Goal: Task Accomplishment & Management: Manage account settings

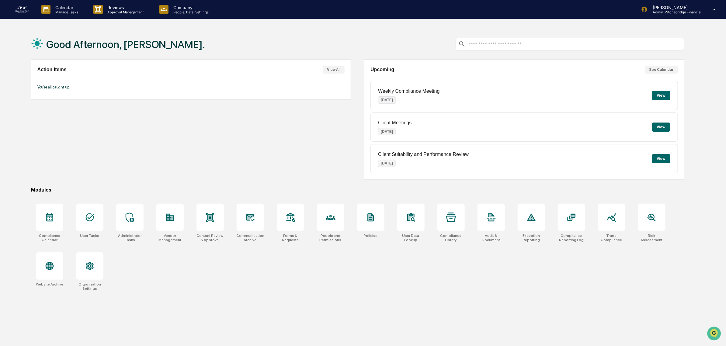
click at [692, 19] on div "Calendar Manage Tasks Reviews Approval Management Company People, Data, Setting…" at bounding box center [363, 9] width 726 height 19
click at [689, 12] on p "Admin • Stonebridge Financial Group" at bounding box center [676, 12] width 57 height 4
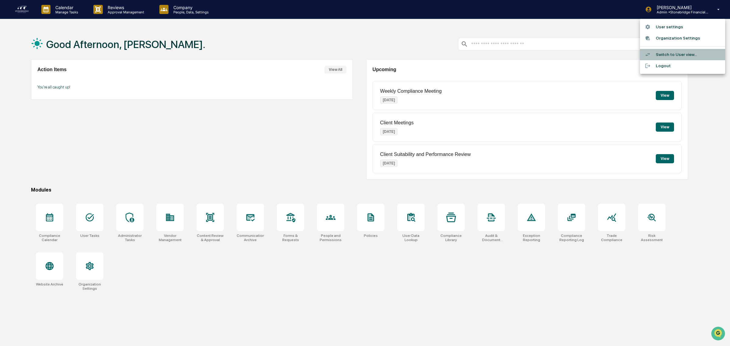
click at [671, 57] on li "Switch to User view..." at bounding box center [682, 54] width 85 height 11
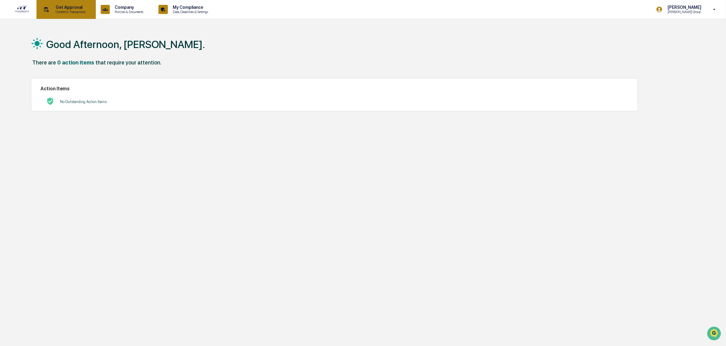
click at [86, 11] on p "Content & Transactions" at bounding box center [70, 12] width 38 height 4
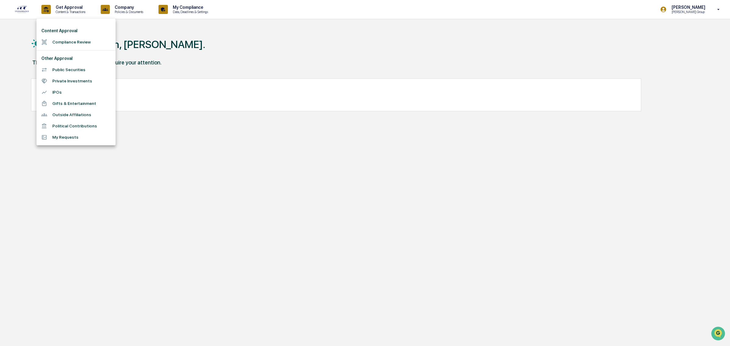
click at [63, 43] on li "Compliance Review" at bounding box center [75, 41] width 79 height 11
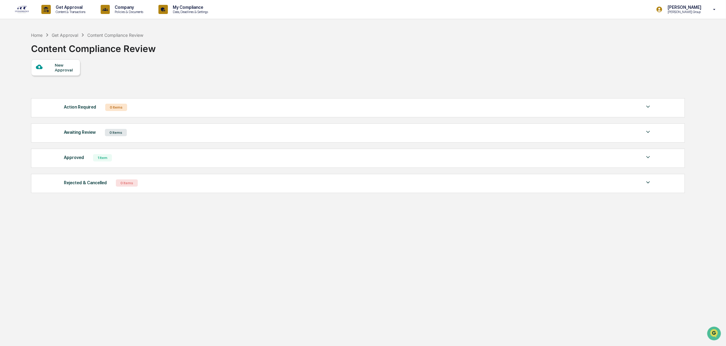
click at [61, 68] on div "New Approval" at bounding box center [65, 68] width 20 height 10
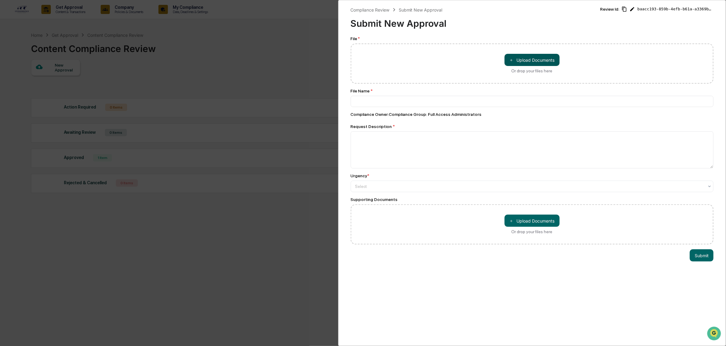
click at [528, 55] on button "＋ Upload Documents" at bounding box center [532, 60] width 55 height 12
type input "**********"
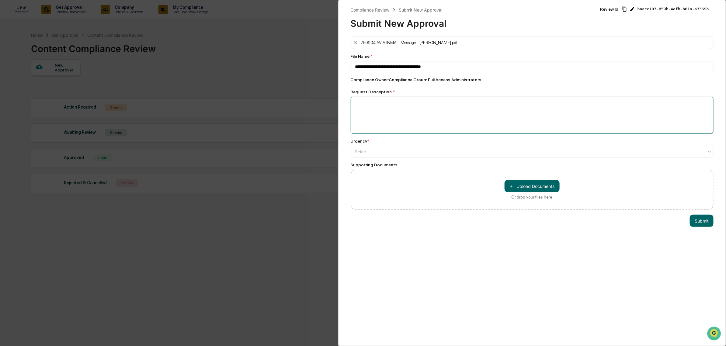
click at [407, 109] on textarea at bounding box center [532, 115] width 363 height 37
click at [424, 118] on textarea "**********" at bounding box center [530, 115] width 359 height 37
paste textarea "**********"
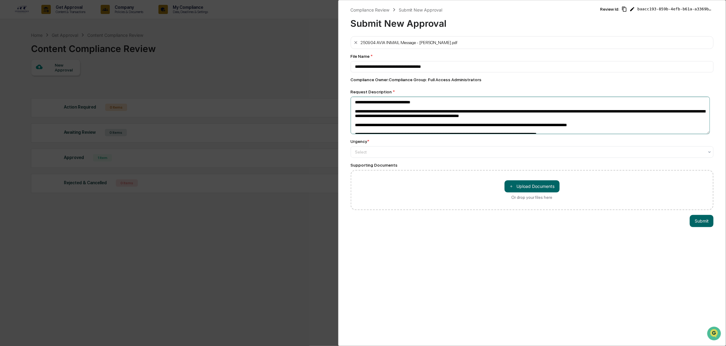
scroll to position [25, 0]
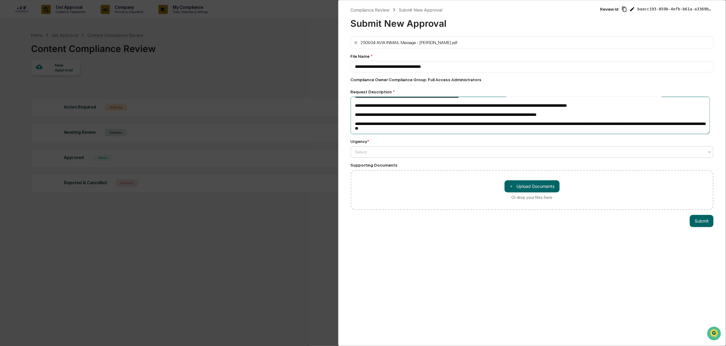
type textarea "**********"
click at [397, 158] on div "Select" at bounding box center [532, 152] width 363 height 12
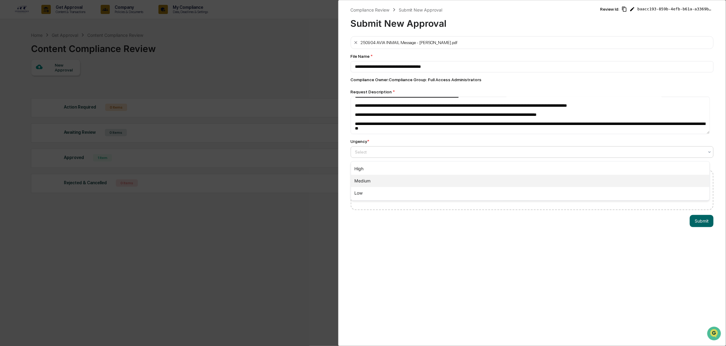
click at [380, 180] on div "Medium" at bounding box center [530, 181] width 359 height 12
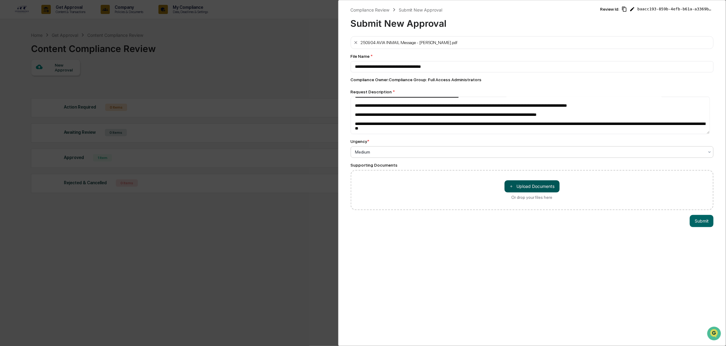
click at [541, 192] on button "＋ Upload Documents" at bounding box center [532, 186] width 55 height 12
click at [705, 238] on button "Submit" at bounding box center [702, 234] width 24 height 12
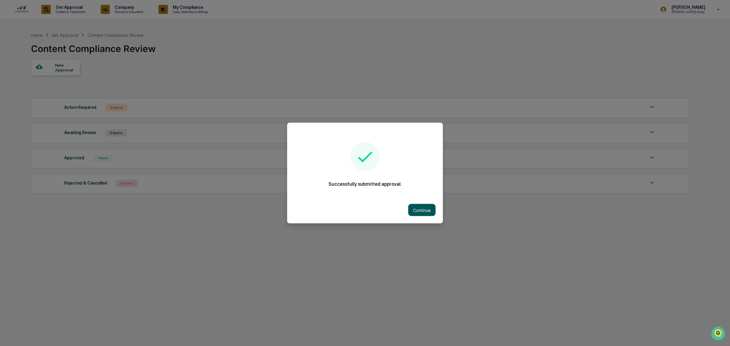
click at [415, 211] on button "Continue" at bounding box center [421, 210] width 27 height 12
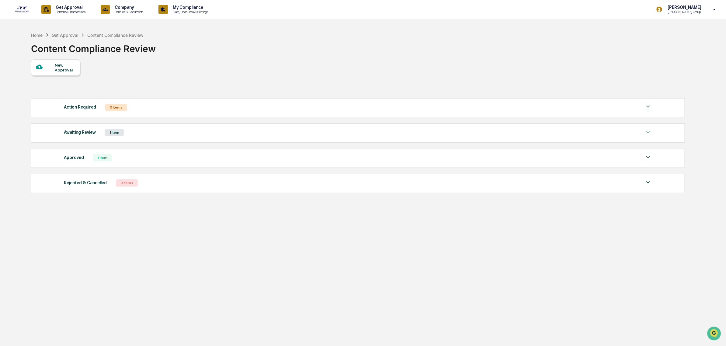
click at [690, 7] on p "[PERSON_NAME]" at bounding box center [684, 7] width 42 height 5
click at [671, 33] on li "Switch to Admin view..." at bounding box center [682, 30] width 85 height 11
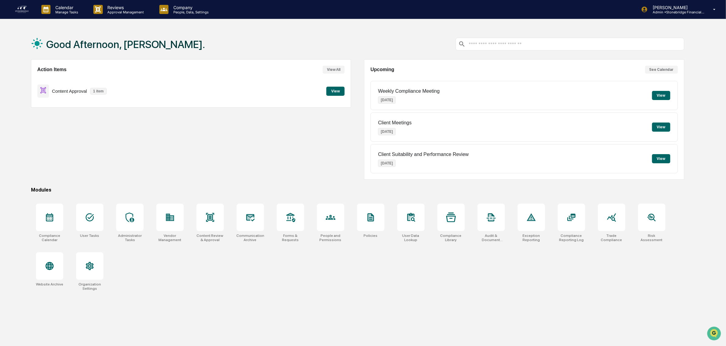
click at [340, 91] on button "View" at bounding box center [335, 91] width 18 height 9
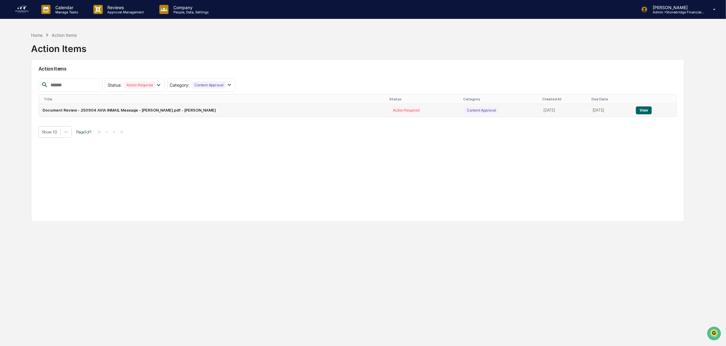
click at [641, 109] on button "View" at bounding box center [644, 110] width 16 height 8
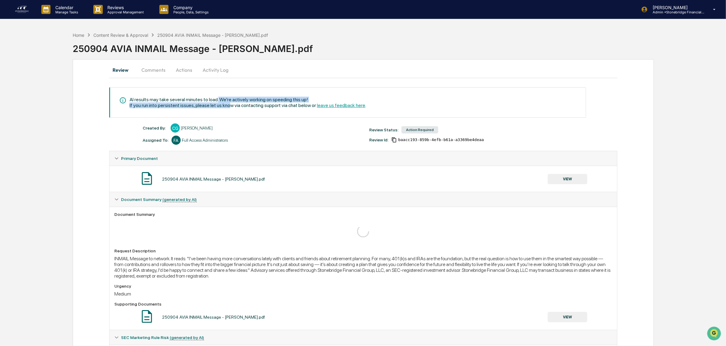
drag, startPoint x: 216, startPoint y: 102, endPoint x: 226, endPoint y: 105, distance: 10.6
click at [226, 105] on div "AI results may take several minutes to load. We're actively working on speeding…" at bounding box center [248, 103] width 237 height 12
click at [226, 105] on div "If you run into persistent issues, please let us know via contacting support vi…" at bounding box center [248, 105] width 237 height 6
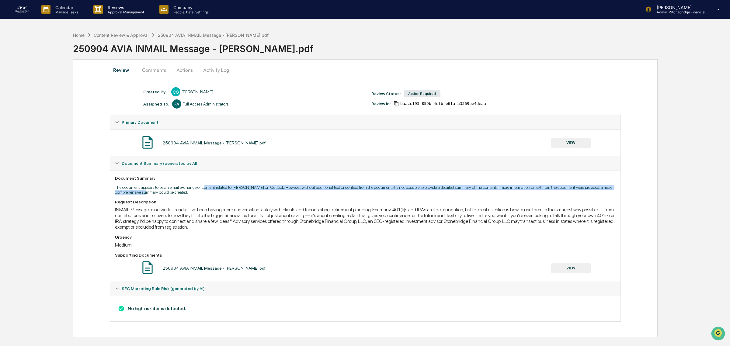
drag, startPoint x: 154, startPoint y: 193, endPoint x: 207, endPoint y: 190, distance: 53.0
click at [207, 190] on p "The document appears to be an email exchange or content related to [PERSON_NAME…" at bounding box center [365, 190] width 501 height 10
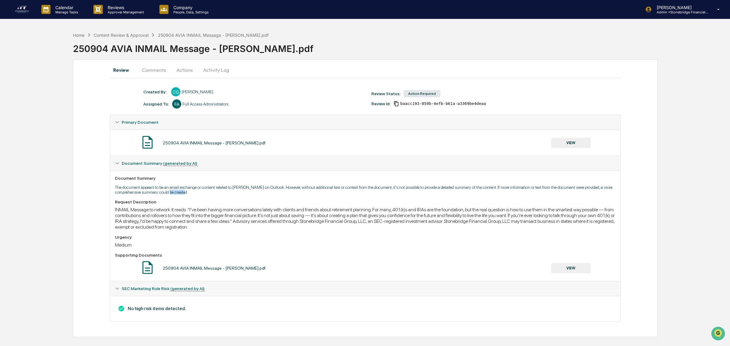
drag, startPoint x: 193, startPoint y: 196, endPoint x: 175, endPoint y: 195, distance: 18.0
click at [175, 195] on p "The document appears to be an email exchange or content related to [PERSON_NAME…" at bounding box center [365, 190] width 501 height 10
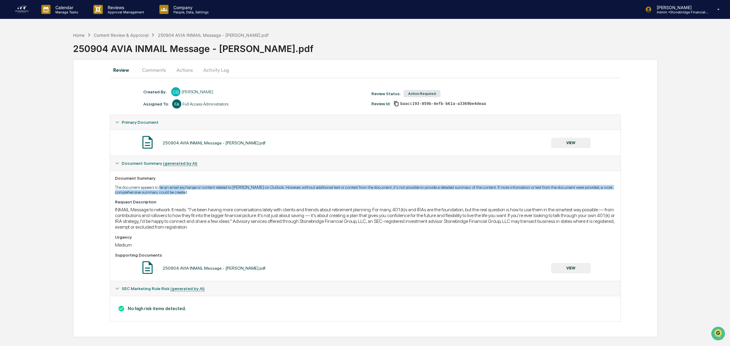
drag, startPoint x: 172, startPoint y: 187, endPoint x: 213, endPoint y: 195, distance: 41.8
click at [213, 195] on p "The document appears to be an email exchange or content related to [PERSON_NAME…" at bounding box center [365, 190] width 501 height 10
drag, startPoint x: 213, startPoint y: 195, endPoint x: 209, endPoint y: 188, distance: 8.3
click at [209, 188] on p "The document appears to be an email exchange or content related to [PERSON_NAME…" at bounding box center [365, 190] width 501 height 10
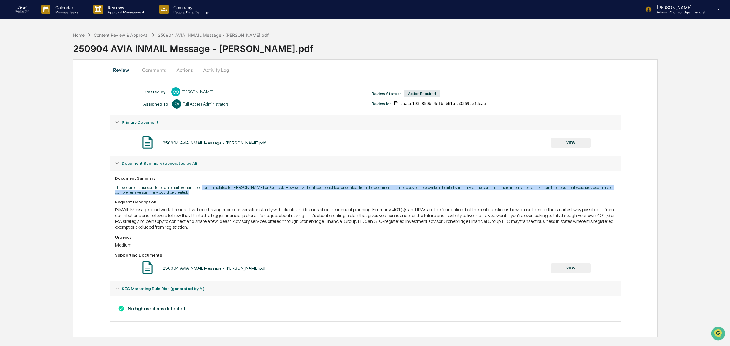
click at [209, 188] on p "The document appears to be an email exchange or content related to [PERSON_NAME…" at bounding box center [365, 190] width 501 height 10
drag, startPoint x: 189, startPoint y: 187, endPoint x: 260, endPoint y: 196, distance: 71.3
click at [260, 195] on p "The document appears to be an email exchange or content related to [PERSON_NAME…" at bounding box center [365, 190] width 501 height 10
drag, startPoint x: 262, startPoint y: 196, endPoint x: 232, endPoint y: 189, distance: 31.0
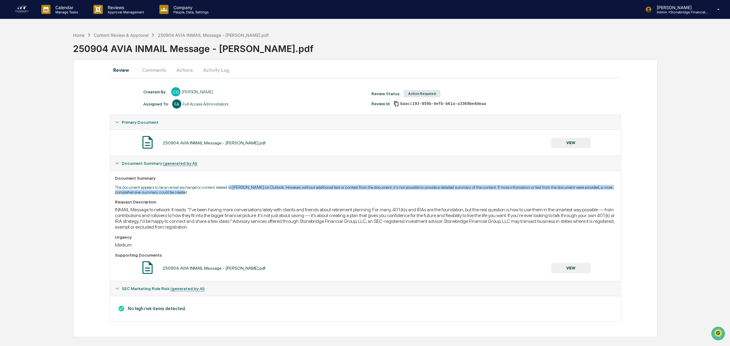
click at [232, 189] on p "The document appears to be an email exchange or content related to [PERSON_NAME…" at bounding box center [365, 190] width 501 height 10
drag, startPoint x: 209, startPoint y: 187, endPoint x: 351, endPoint y: 201, distance: 142.1
click at [351, 201] on div "Document Summary The document appears to be an email exchange or content relate…" at bounding box center [365, 226] width 510 height 110
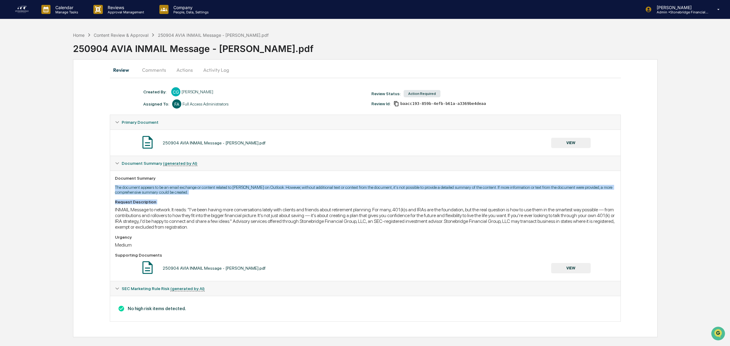
drag, startPoint x: 351, startPoint y: 201, endPoint x: 218, endPoint y: 178, distance: 134.8
click at [218, 178] on div "Document Summary The document appears to be an email exchange or content relate…" at bounding box center [365, 226] width 510 height 110
click at [218, 178] on div "Document Summary" at bounding box center [365, 178] width 501 height 5
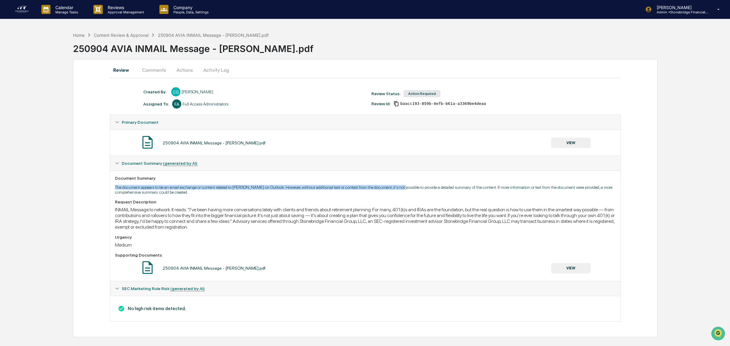
drag, startPoint x: 277, startPoint y: 179, endPoint x: 406, endPoint y: 189, distance: 129.3
click at [406, 189] on div "Document Summary The document appears to be an email exchange or content relate…" at bounding box center [365, 226] width 510 height 110
click at [406, 189] on p "The document appears to be an email exchange or content related to [PERSON_NAME…" at bounding box center [365, 190] width 501 height 10
drag, startPoint x: 397, startPoint y: 195, endPoint x: 243, endPoint y: 175, distance: 154.9
click at [243, 175] on div "Document Summary The document appears to be an email exchange or content relate…" at bounding box center [365, 226] width 510 height 110
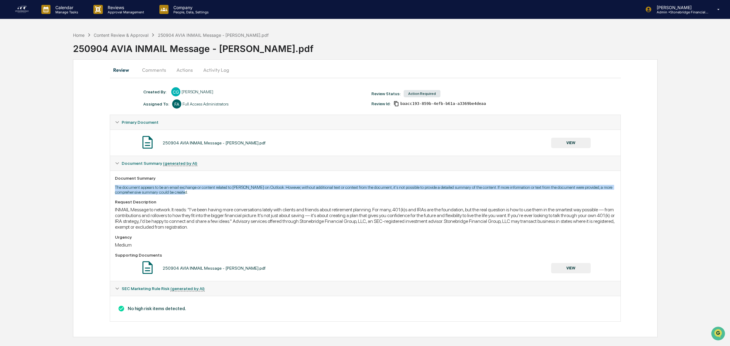
click at [243, 175] on div "Document Summary The document appears to be an email exchange or content relate…" at bounding box center [365, 226] width 510 height 110
drag, startPoint x: 148, startPoint y: 180, endPoint x: 195, endPoint y: 196, distance: 50.1
click at [195, 196] on div "Document Summary The document appears to be an email exchange or content relate…" at bounding box center [365, 226] width 510 height 110
click at [195, 195] on p "The document appears to be an email exchange or content related to [PERSON_NAME…" at bounding box center [365, 190] width 501 height 10
drag, startPoint x: 184, startPoint y: 197, endPoint x: 134, endPoint y: 191, distance: 49.9
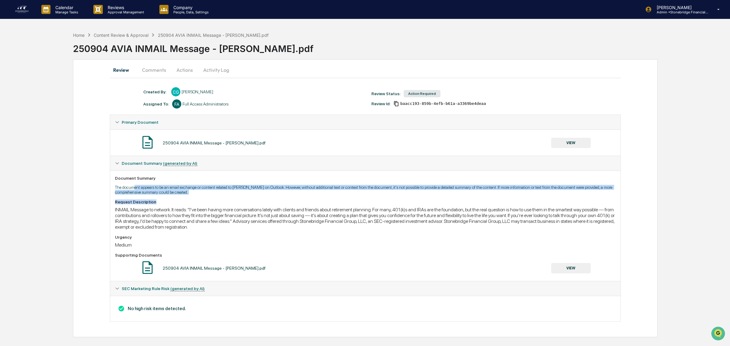
click at [134, 191] on div "Document Summary The document appears to be an email exchange or content relate…" at bounding box center [365, 226] width 510 height 110
click at [134, 191] on p "The document appears to be an email exchange or content related to [PERSON_NAME…" at bounding box center [365, 190] width 501 height 10
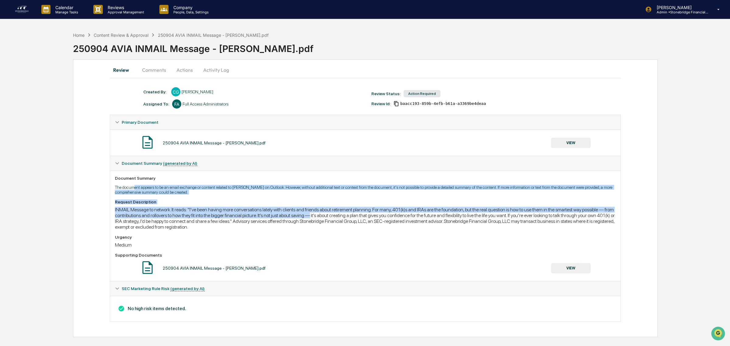
drag, startPoint x: 146, startPoint y: 184, endPoint x: 320, endPoint y: 215, distance: 176.7
click at [320, 215] on div "Document Summary The document appears to be an email exchange or content relate…" at bounding box center [365, 226] width 510 height 110
click at [320, 215] on div "INMAIL Message to network. It reads: "I’ve been having more conversations latel…" at bounding box center [365, 218] width 501 height 23
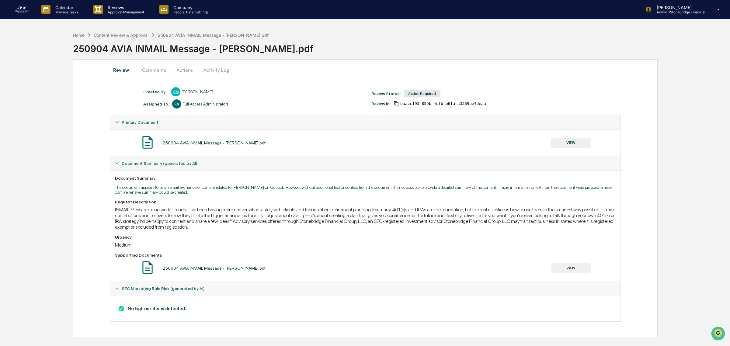
click at [157, 71] on button "Comments" at bounding box center [154, 70] width 34 height 15
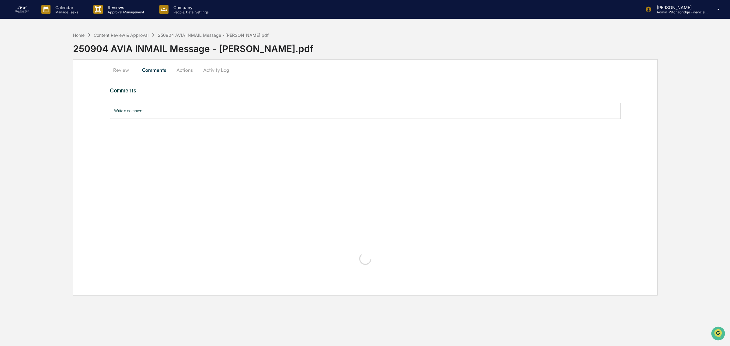
click at [183, 73] on button "Actions" at bounding box center [184, 70] width 27 height 15
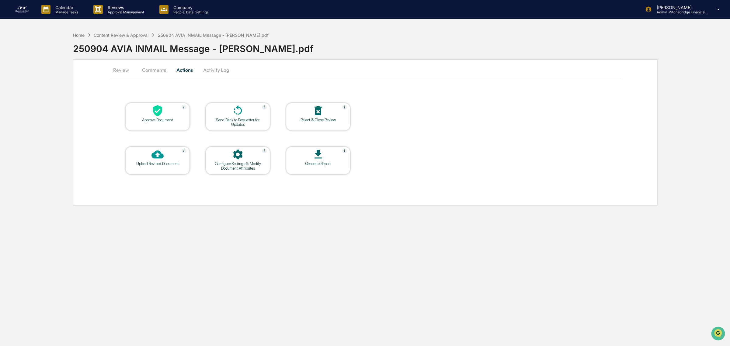
click at [255, 125] on div "Send Back to Requestor for Updates" at bounding box center [237, 122] width 55 height 9
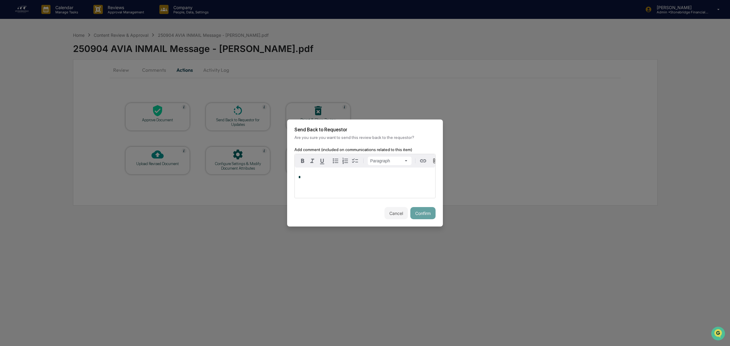
click at [335, 177] on div "*" at bounding box center [365, 183] width 141 height 30
drag, startPoint x: 441, startPoint y: 220, endPoint x: 430, endPoint y: 218, distance: 11.1
click at [441, 220] on div "Cancel Confirm" at bounding box center [365, 213] width 156 height 27
click at [425, 218] on button "Confirm" at bounding box center [422, 213] width 25 height 12
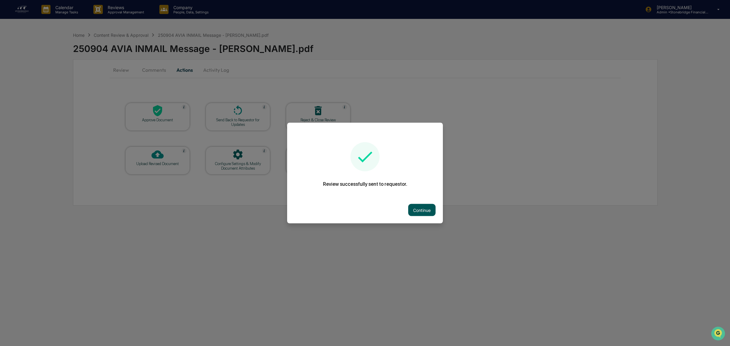
click at [427, 210] on button "Continue" at bounding box center [421, 210] width 27 height 12
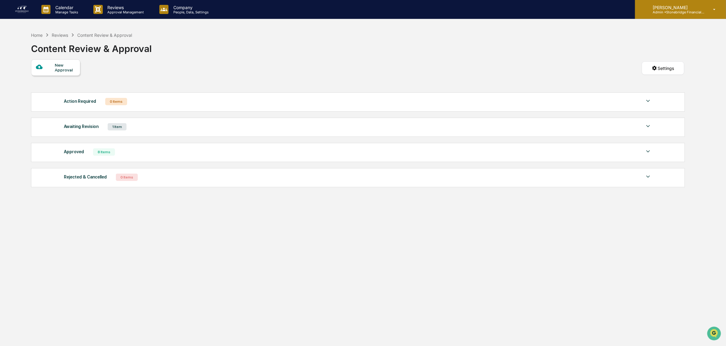
click at [702, 15] on div "[PERSON_NAME] Admin • Stonebridge Financial Group" at bounding box center [680, 9] width 91 height 19
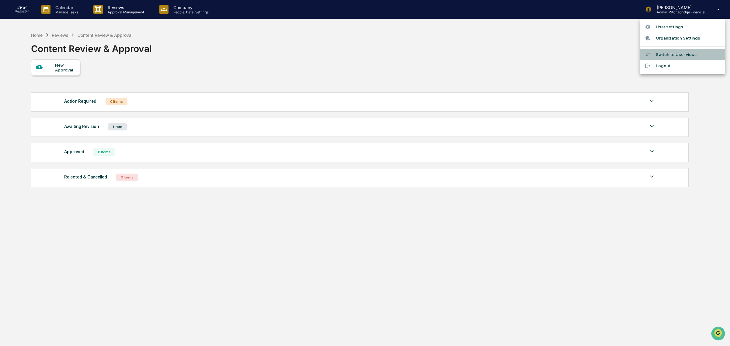
click at [668, 52] on li "Switch to User view..." at bounding box center [682, 54] width 85 height 11
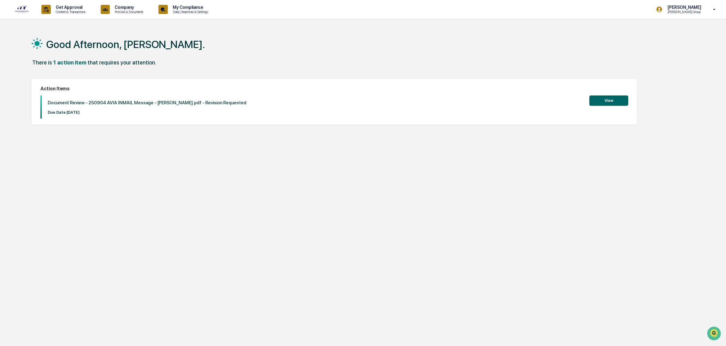
click at [606, 102] on button "View" at bounding box center [608, 101] width 39 height 10
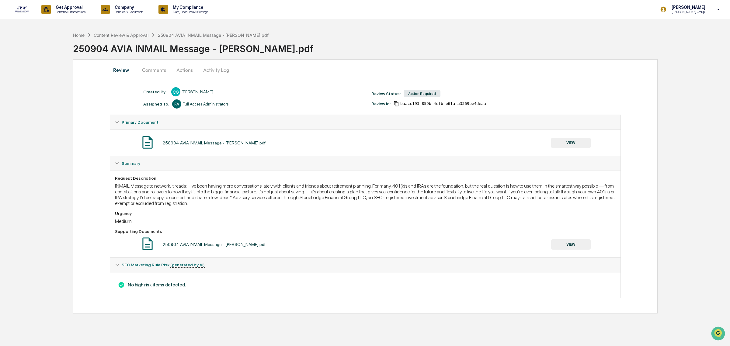
click at [157, 71] on button "Comments" at bounding box center [154, 70] width 34 height 15
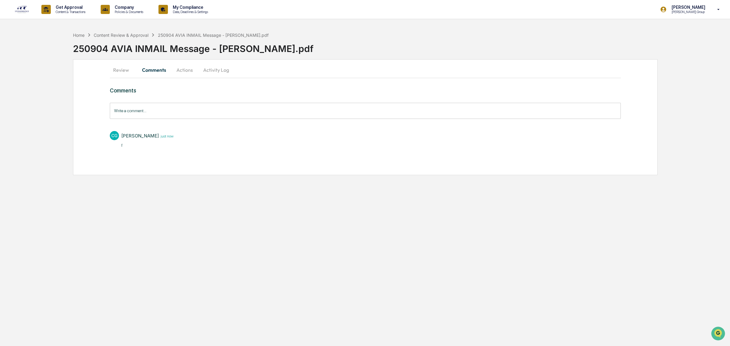
click at [119, 71] on button "Review" at bounding box center [123, 70] width 27 height 15
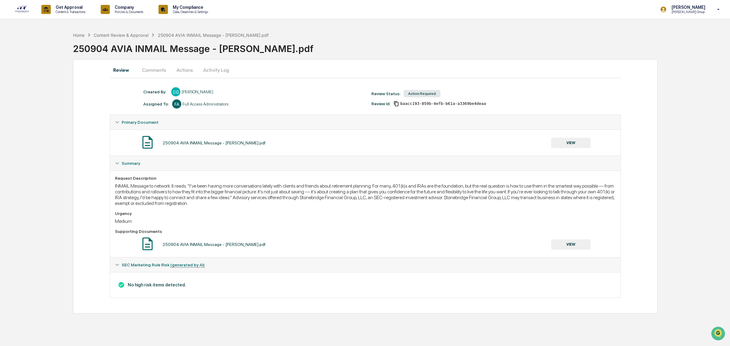
click at [171, 70] on button "Actions" at bounding box center [184, 70] width 27 height 15
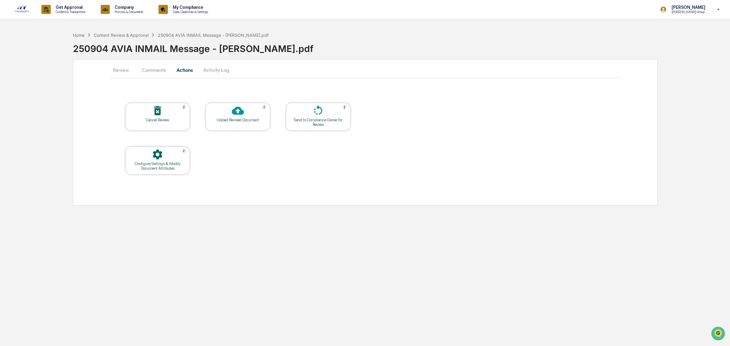
click at [223, 119] on div "Upload Revised Document" at bounding box center [237, 120] width 55 height 5
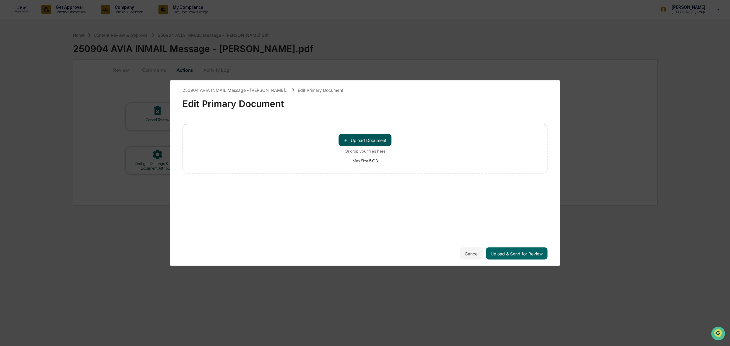
click at [368, 140] on button "＋ Upload Document" at bounding box center [365, 140] width 53 height 12
click at [517, 248] on button "Upload & Send for Review" at bounding box center [517, 254] width 62 height 12
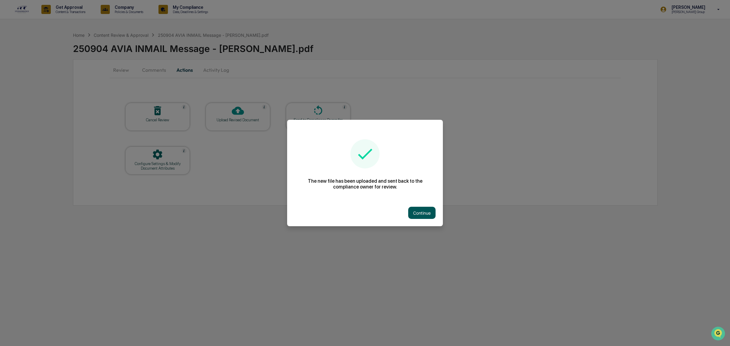
click at [425, 214] on button "Continue" at bounding box center [421, 213] width 27 height 12
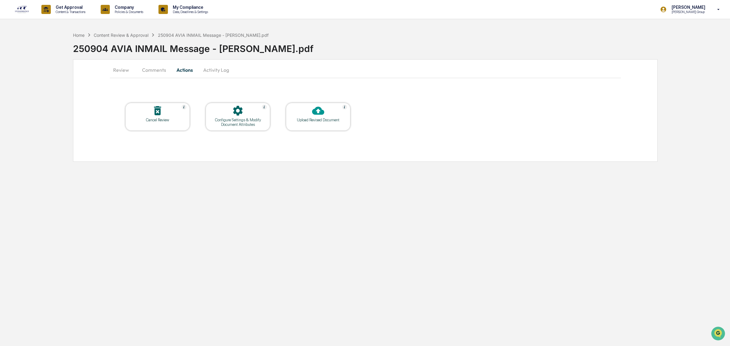
click at [696, 12] on p "[PERSON_NAME] Group" at bounding box center [688, 12] width 42 height 4
click at [671, 30] on li "Switch to Admin view..." at bounding box center [682, 30] width 85 height 11
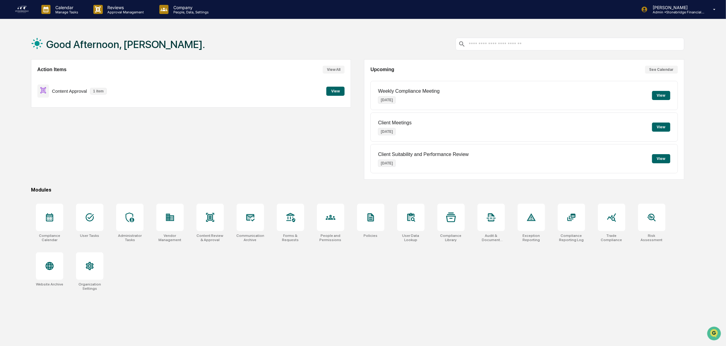
click at [341, 92] on button "View" at bounding box center [335, 91] width 18 height 9
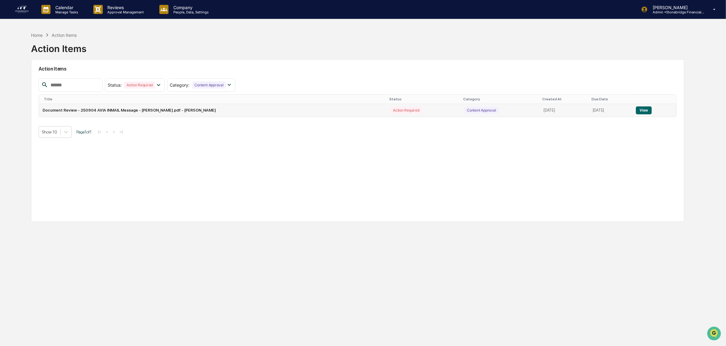
click at [637, 110] on button "View" at bounding box center [644, 110] width 16 height 8
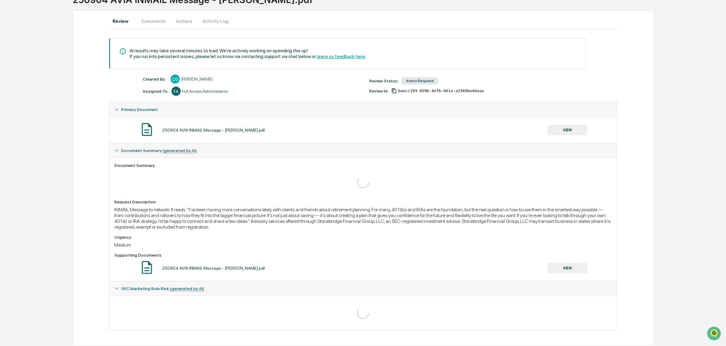
scroll to position [51, 0]
click at [186, 16] on button "Actions" at bounding box center [183, 21] width 27 height 15
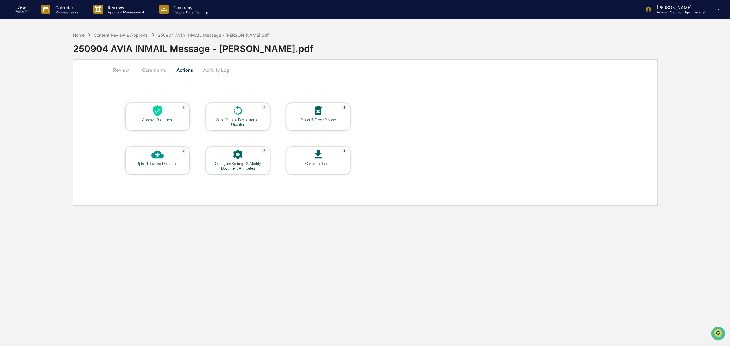
click at [151, 74] on button "Comments" at bounding box center [154, 70] width 34 height 15
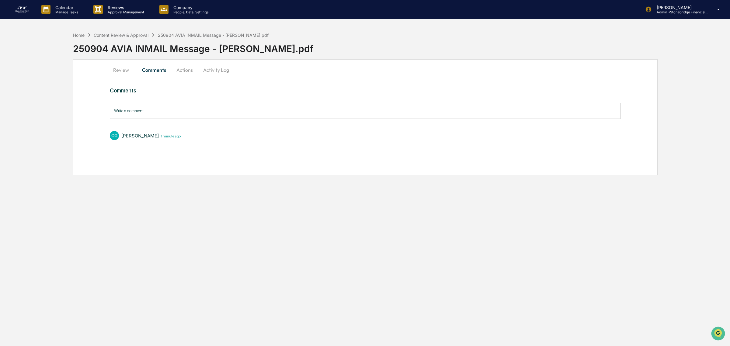
click at [208, 69] on button "Activity Log" at bounding box center [216, 70] width 36 height 15
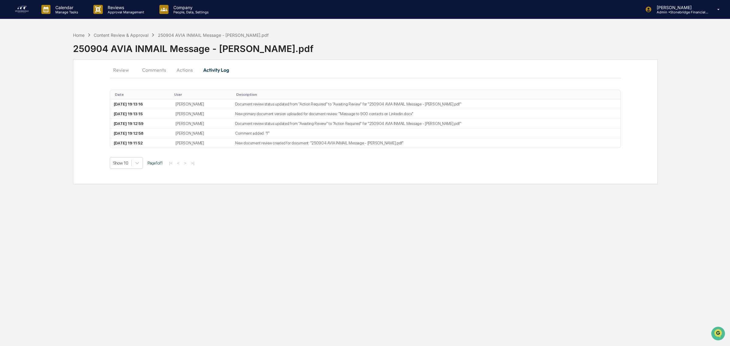
click at [125, 68] on button "Review" at bounding box center [123, 70] width 27 height 15
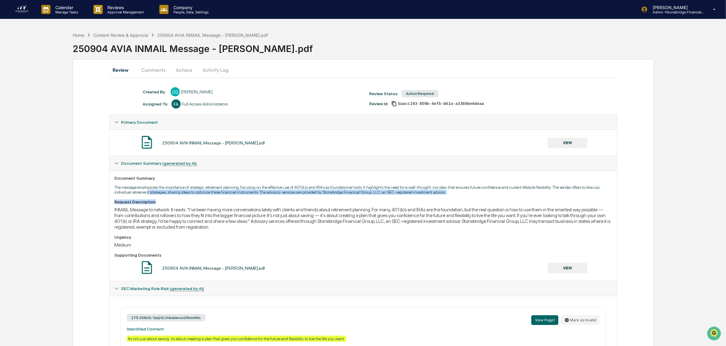
drag, startPoint x: 155, startPoint y: 192, endPoint x: 246, endPoint y: 199, distance: 91.0
click at [246, 199] on div "Document Summary The message emphasizes the importance of strategic retirement …" at bounding box center [363, 226] width 508 height 110
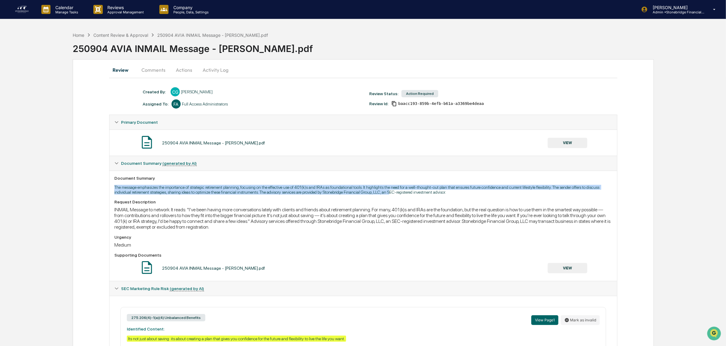
drag, startPoint x: 213, startPoint y: 181, endPoint x: 394, endPoint y: 195, distance: 181.5
click at [394, 195] on div "Document Summary The message emphasizes the importance of strategic retirement …" at bounding box center [363, 226] width 508 height 110
click at [394, 195] on p "The message emphasizes the importance of strategic retirement planning, focusin…" at bounding box center [363, 190] width 498 height 10
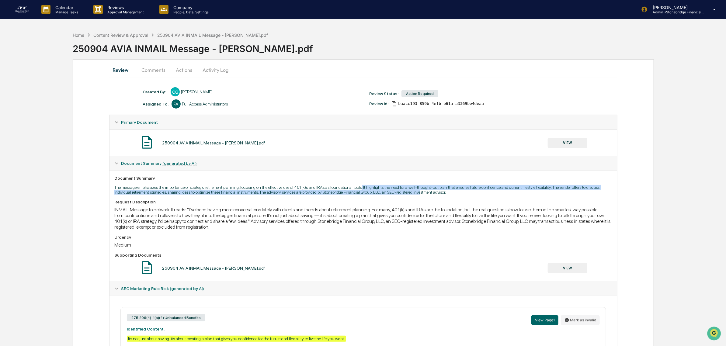
drag, startPoint x: 370, startPoint y: 188, endPoint x: 425, endPoint y: 196, distance: 55.7
click at [425, 195] on p "The message emphasizes the importance of strategic retirement planning, focusin…" at bounding box center [363, 190] width 498 height 10
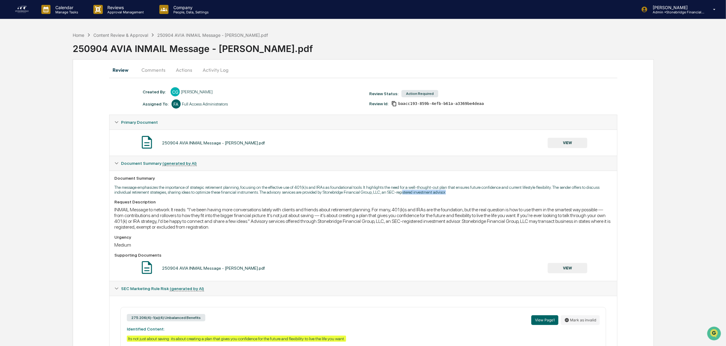
drag, startPoint x: 433, startPoint y: 187, endPoint x: 481, endPoint y: 193, distance: 48.2
click at [481, 193] on p "The message emphasizes the importance of strategic retirement planning, focusin…" at bounding box center [363, 190] width 498 height 10
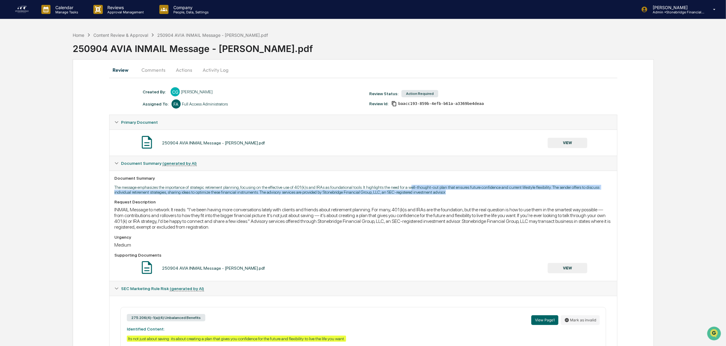
drag, startPoint x: 466, startPoint y: 192, endPoint x: 414, endPoint y: 190, distance: 52.0
click at [414, 190] on p "The message emphasizes the importance of strategic retirement planning, focusin…" at bounding box center [363, 190] width 498 height 10
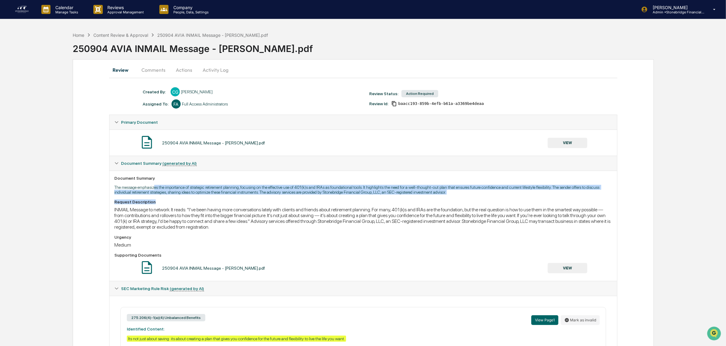
drag, startPoint x: 155, startPoint y: 188, endPoint x: 176, endPoint y: 200, distance: 24.4
click at [176, 200] on div "Document Summary The message emphasizes the importance of strategic retirement …" at bounding box center [363, 226] width 508 height 110
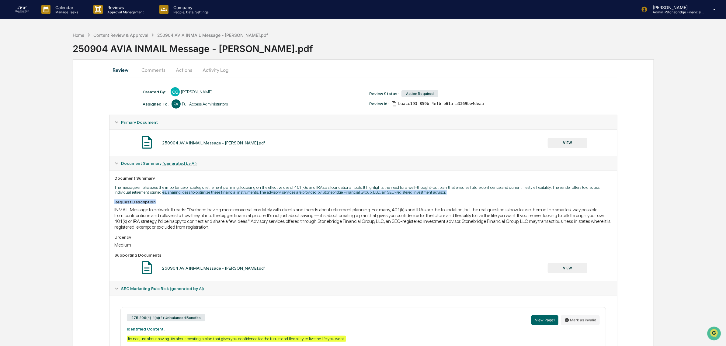
drag, startPoint x: 163, startPoint y: 194, endPoint x: 333, endPoint y: 200, distance: 170.4
click at [333, 200] on div "Document Summary The message emphasizes the importance of strategic retirement …" at bounding box center [363, 226] width 508 height 110
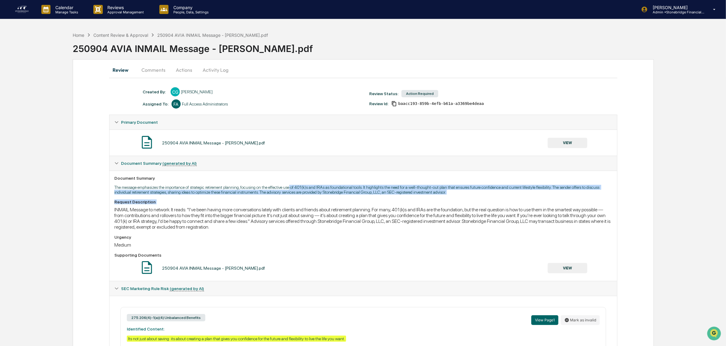
drag, startPoint x: 333, startPoint y: 200, endPoint x: 292, endPoint y: 188, distance: 42.8
click at [292, 188] on div "Document Summary The message emphasizes the importance of strategic retirement …" at bounding box center [363, 226] width 508 height 110
click at [292, 188] on p "The message emphasizes the importance of strategic retirement planning, focusin…" at bounding box center [363, 190] width 498 height 10
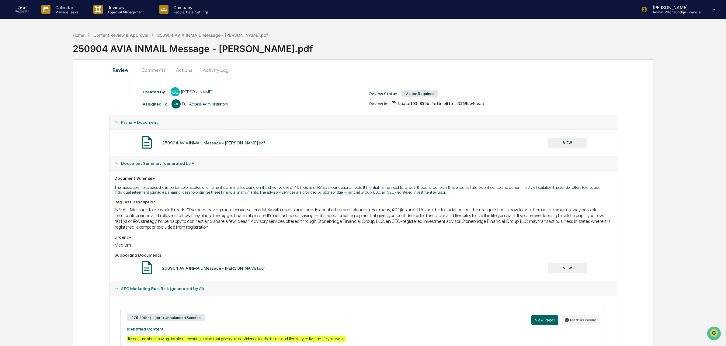
click at [156, 72] on button "Comments" at bounding box center [154, 70] width 34 height 15
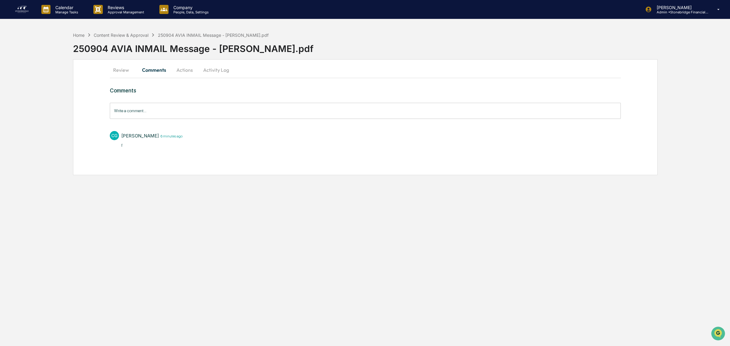
click at [182, 72] on button "Actions" at bounding box center [184, 70] width 27 height 15
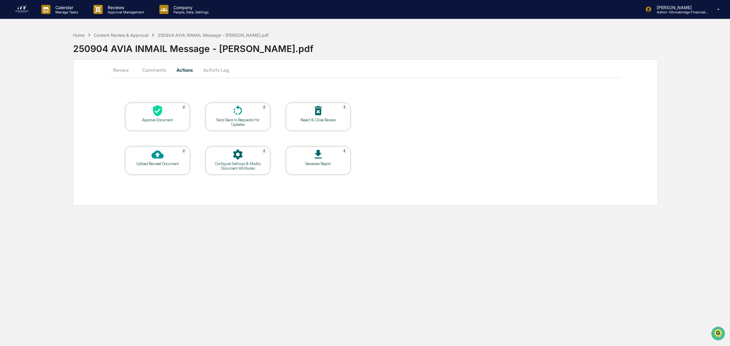
click at [227, 115] on div at bounding box center [237, 111] width 61 height 13
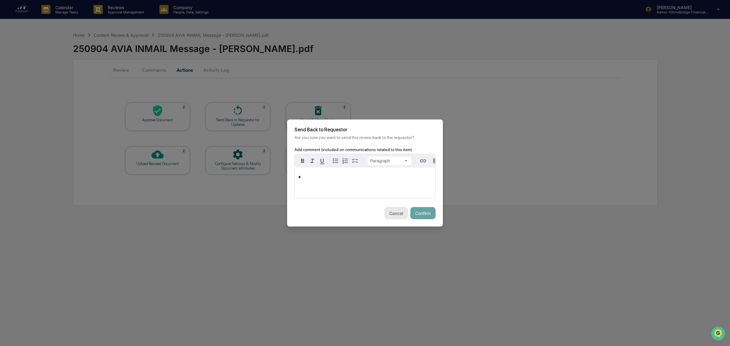
click at [397, 216] on button "Cancel" at bounding box center [395, 213] width 23 height 12
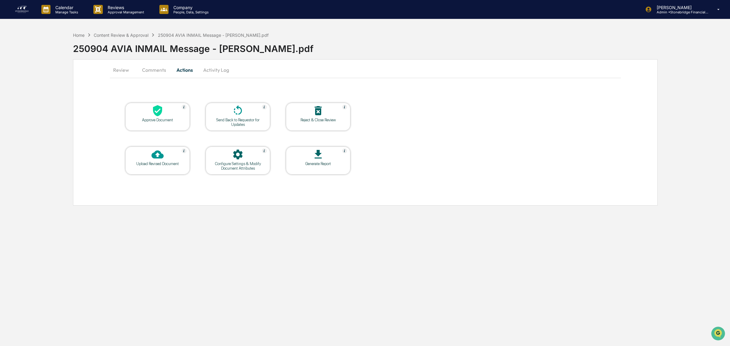
click at [151, 67] on button "Comments" at bounding box center [154, 70] width 34 height 15
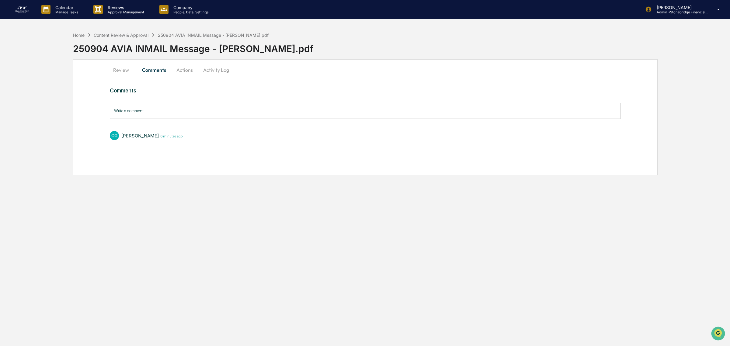
click at [148, 113] on input "Write a comment..." at bounding box center [365, 111] width 511 height 16
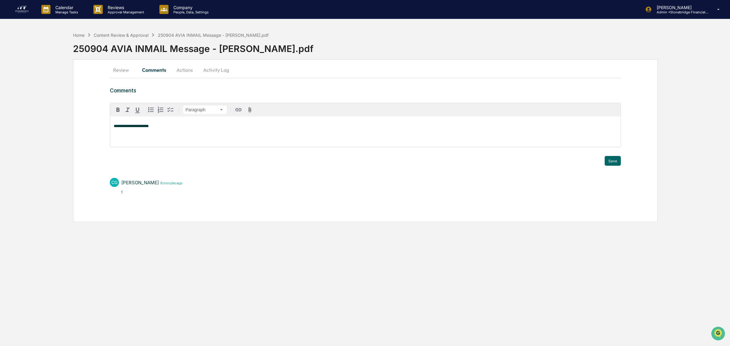
click at [160, 145] on div "**********" at bounding box center [365, 131] width 510 height 30
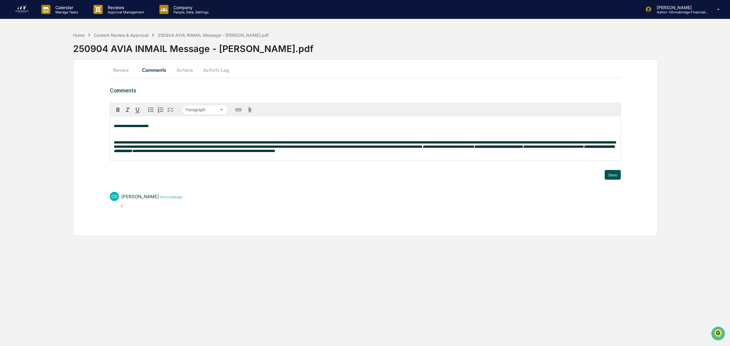
click at [619, 180] on button "Save" at bounding box center [613, 175] width 16 height 10
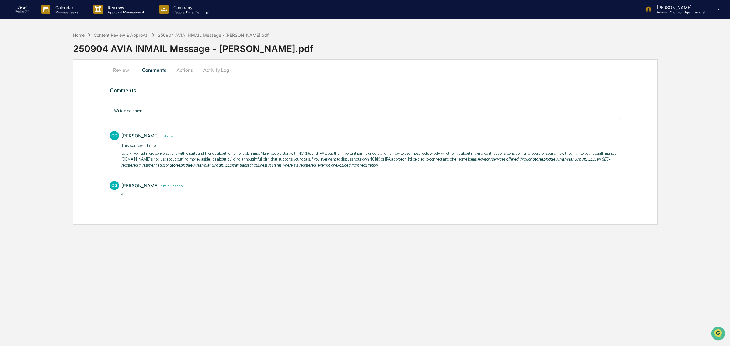
click at [177, 71] on button "Actions" at bounding box center [184, 70] width 27 height 15
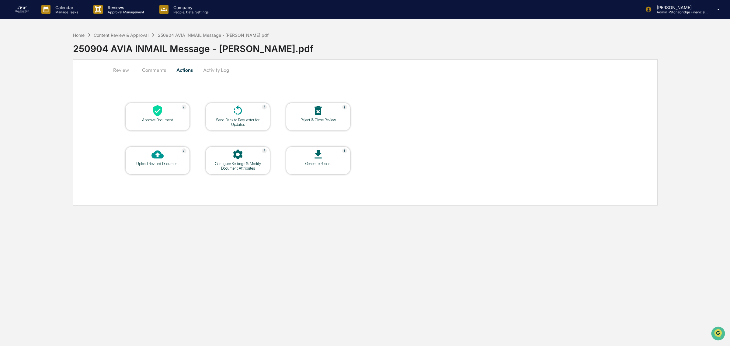
click at [177, 111] on div at bounding box center [157, 111] width 61 height 13
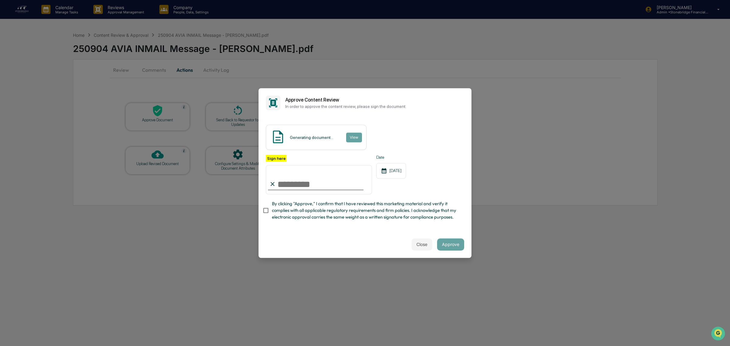
click at [305, 209] on span "By clicking "Approve," I confirm that I have reviewed this marketing material a…" at bounding box center [365, 210] width 187 height 20
click at [298, 186] on input "Sign here" at bounding box center [319, 179] width 106 height 29
type input "**********"
click at [431, 228] on div "**********" at bounding box center [365, 174] width 213 height 114
click at [431, 208] on span "By clicking "Approve," I confirm that I have reviewed this marketing material a…" at bounding box center [365, 210] width 187 height 20
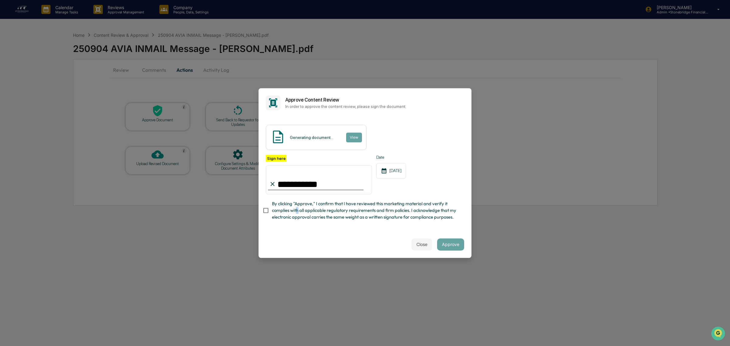
click at [297, 213] on span "By clicking "Approve," I confirm that I have reviewed this marketing material a…" at bounding box center [365, 210] width 187 height 20
click at [274, 211] on span "By clicking "Approve," I confirm that I have reviewed this marketing material a…" at bounding box center [365, 210] width 187 height 20
click at [349, 136] on button "View" at bounding box center [354, 138] width 16 height 10
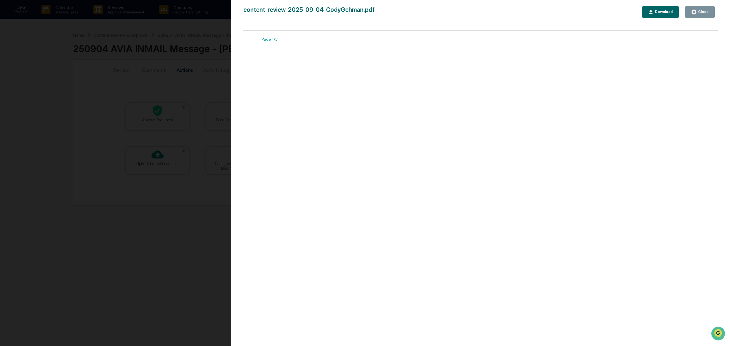
drag, startPoint x: 717, startPoint y: 58, endPoint x: 696, endPoint y: 2, distance: 59.1
click at [695, 13] on icon "button" at bounding box center [694, 12] width 5 height 5
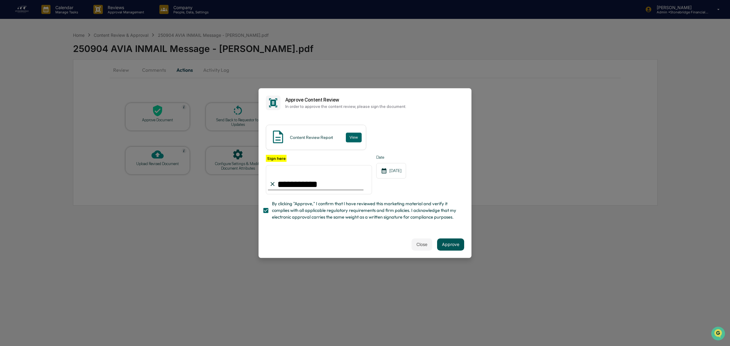
click at [453, 247] on button "Approve" at bounding box center [450, 244] width 27 height 12
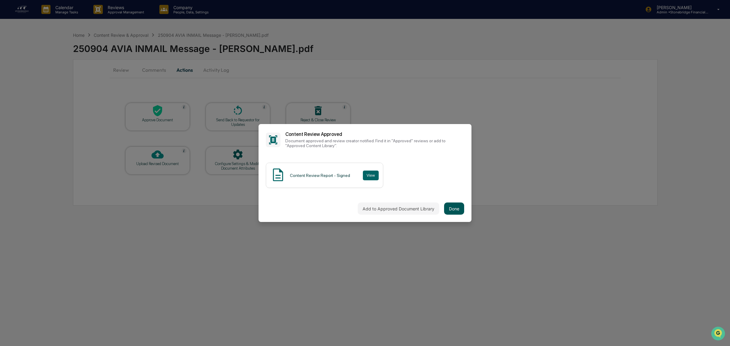
click at [455, 205] on button "Done" at bounding box center [454, 209] width 20 height 12
